Goal: Navigation & Orientation: Find specific page/section

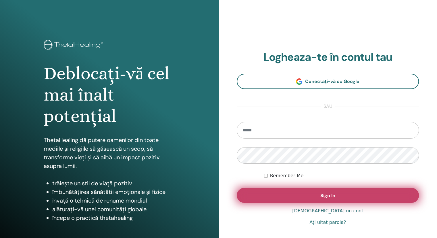
type input "**********"
click at [332, 195] on span "Sign In" at bounding box center [328, 195] width 15 height 6
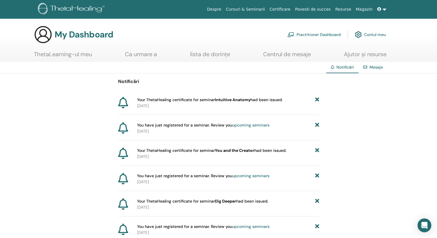
click at [376, 68] on link "Mesaje" at bounding box center [377, 66] width 14 height 5
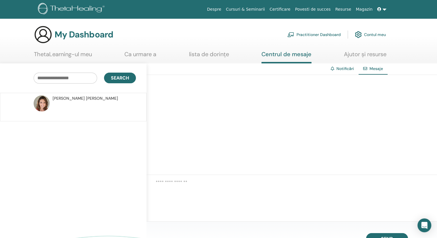
click at [205, 51] on link "lista de dorințe" at bounding box center [209, 56] width 40 height 11
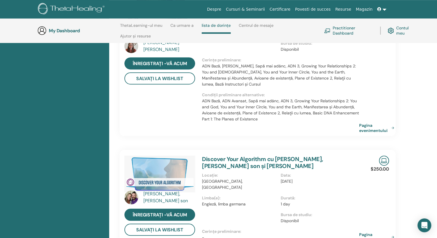
scroll to position [398, 0]
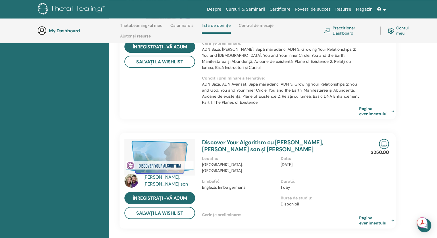
click at [130, 173] on img at bounding box center [132, 180] width 14 height 14
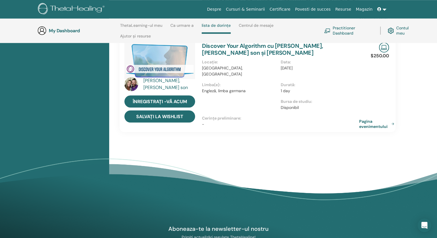
scroll to position [484, 0]
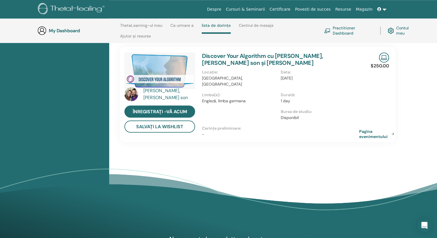
click at [129, 87] on img at bounding box center [132, 94] width 14 height 14
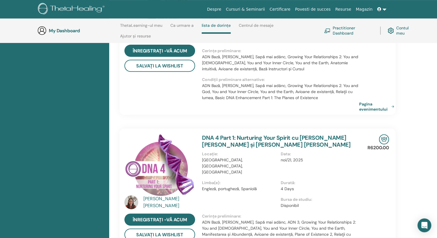
scroll to position [254, 0]
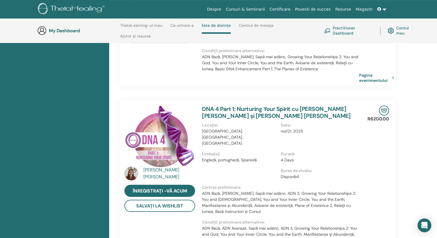
click at [176, 24] on link "Ca urmare a" at bounding box center [182, 27] width 23 height 9
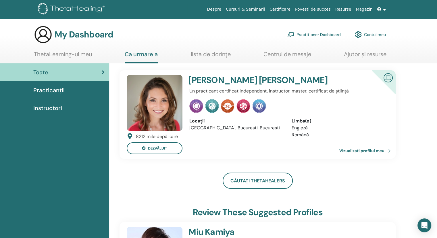
click at [360, 152] on link "Vizualizați profilul meu" at bounding box center [367, 151] width 54 height 12
